Goal: Information Seeking & Learning: Check status

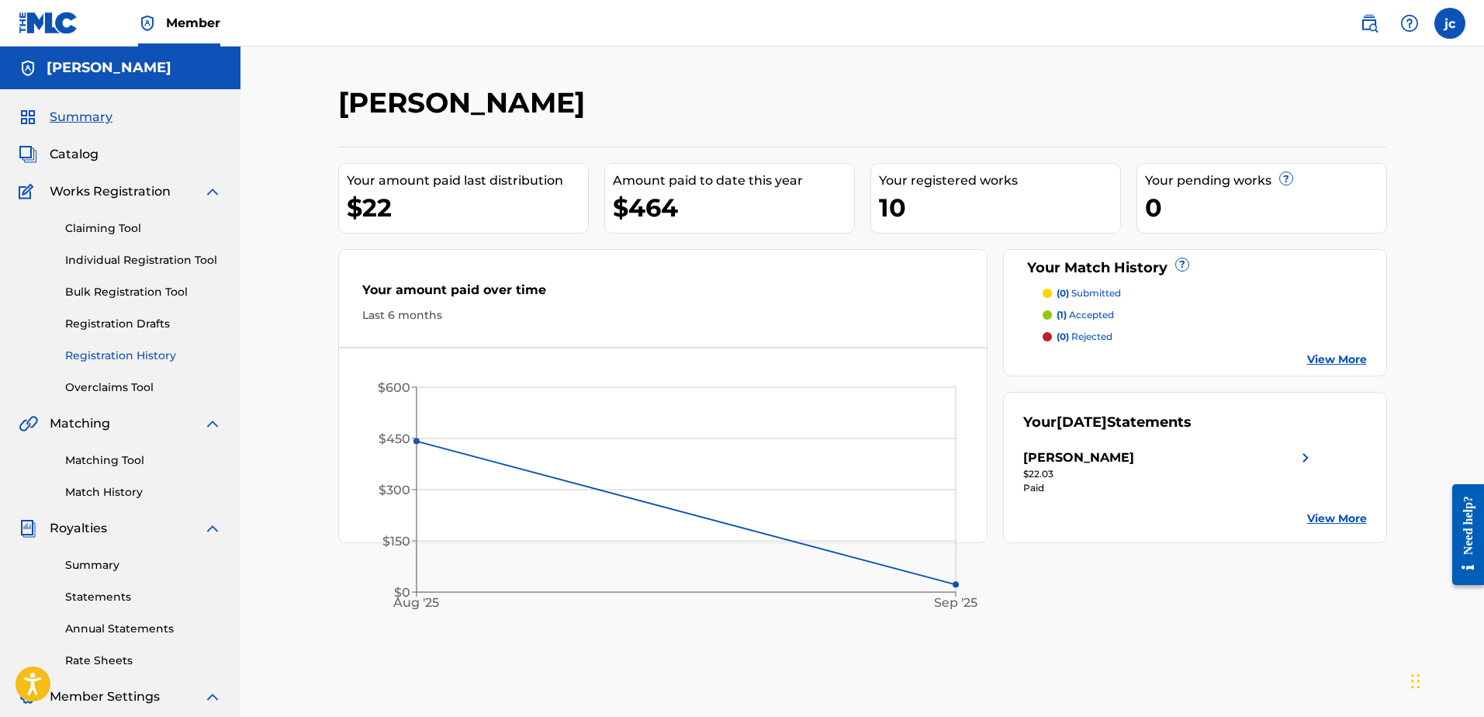
click at [171, 355] on link "Registration History" at bounding box center [143, 356] width 157 height 16
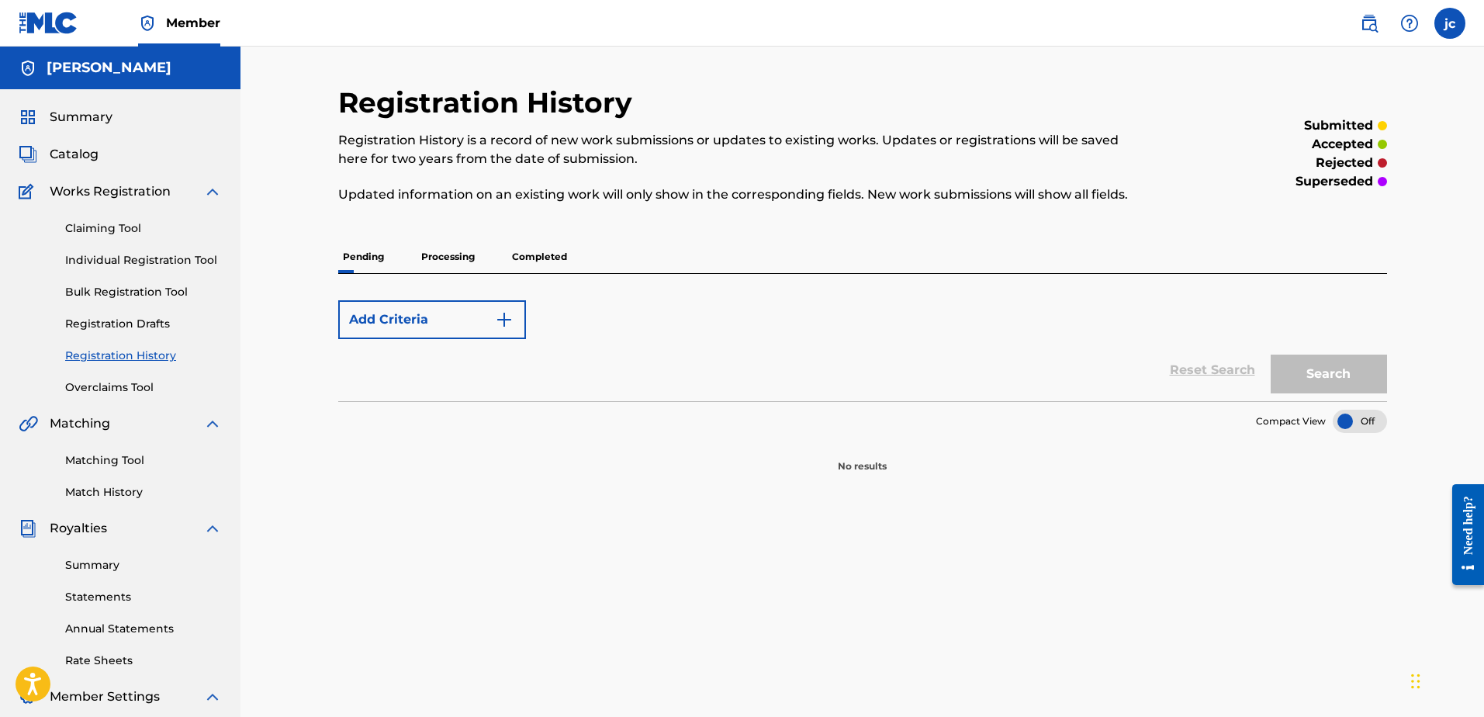
click at [438, 258] on p "Processing" at bounding box center [448, 257] width 63 height 33
click at [444, 257] on p "Processing" at bounding box center [448, 257] width 63 height 33
click at [532, 256] on p "Completed" at bounding box center [539, 257] width 64 height 33
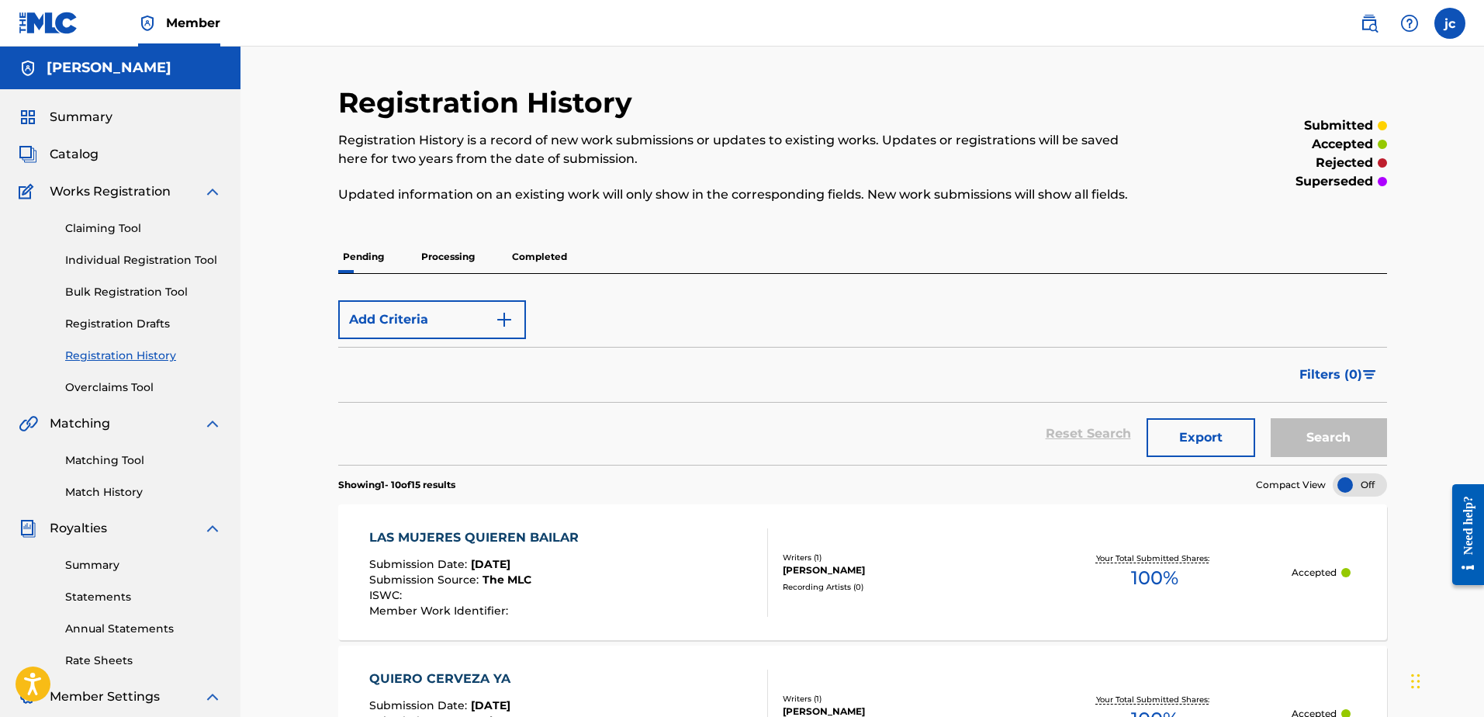
click at [455, 258] on p "Processing" at bounding box center [448, 257] width 63 height 33
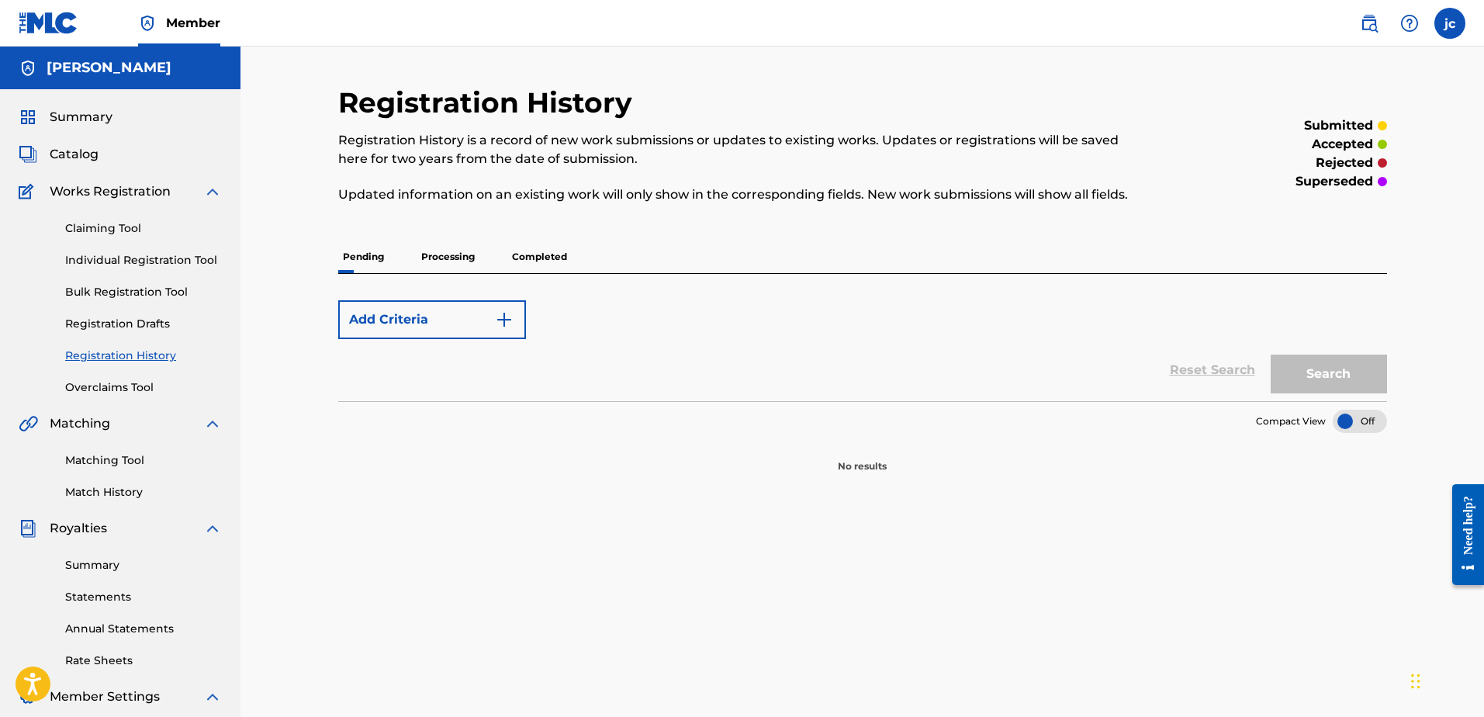
click at [214, 192] on img at bounding box center [212, 191] width 19 height 19
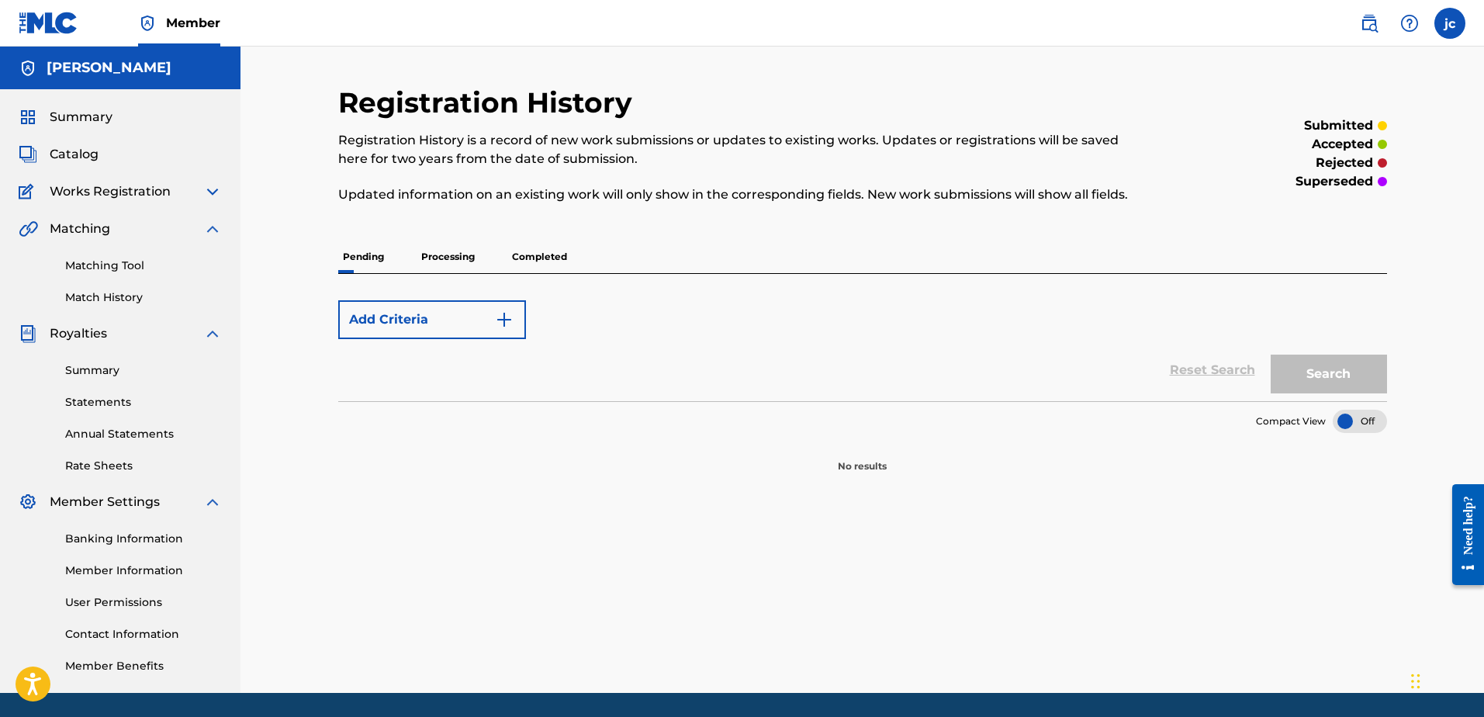
click at [213, 228] on img at bounding box center [212, 229] width 19 height 19
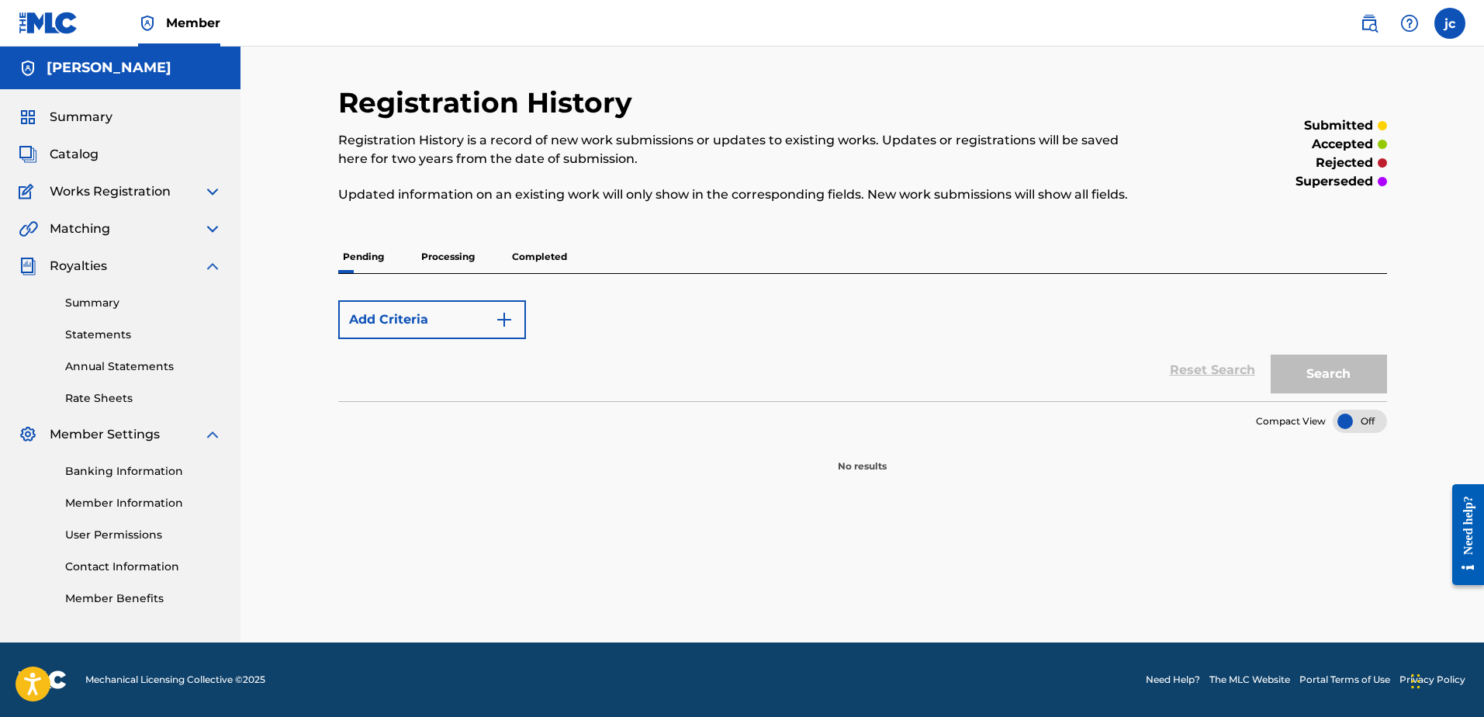
click at [213, 261] on img at bounding box center [212, 266] width 19 height 19
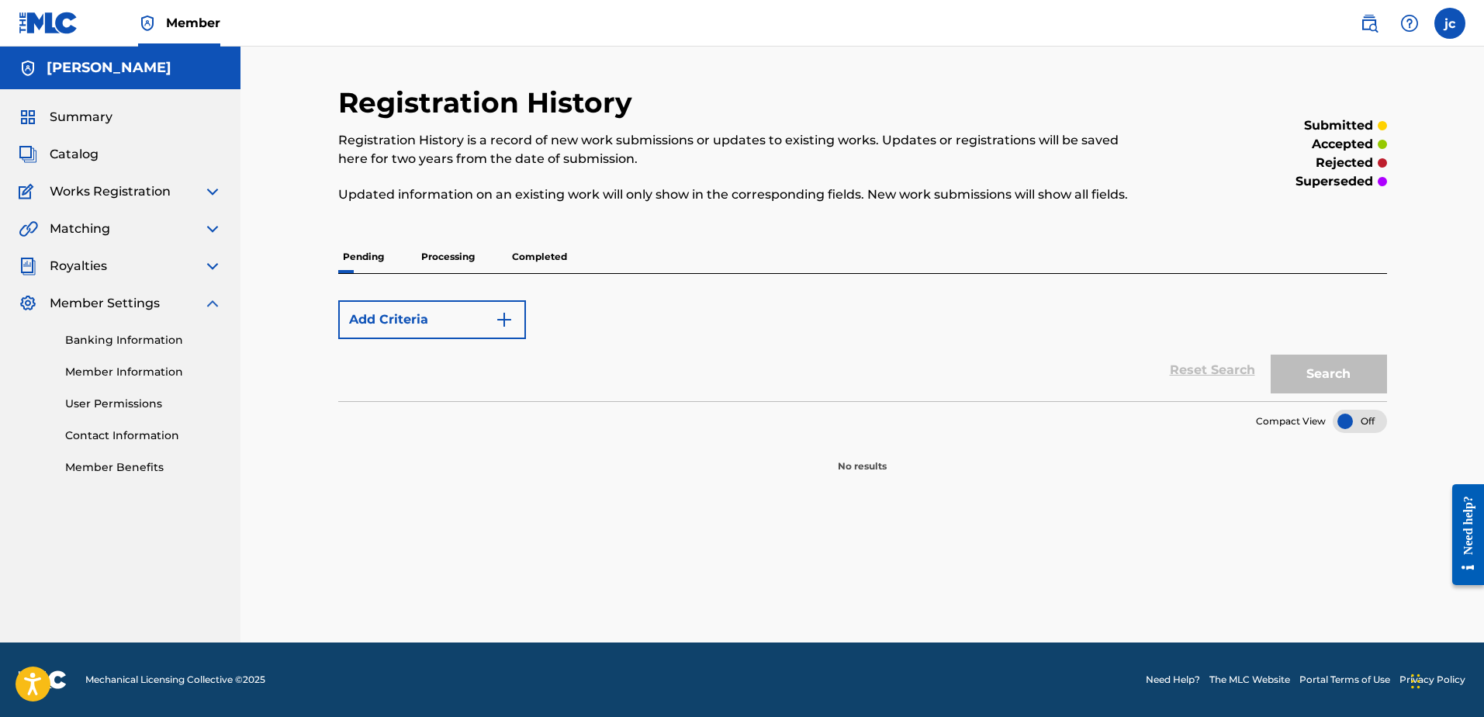
click at [215, 304] on img at bounding box center [212, 303] width 19 height 19
